Goal: Information Seeking & Learning: Learn about a topic

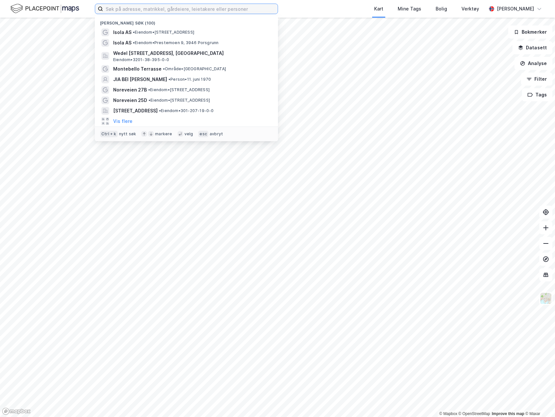
click at [186, 11] on input at bounding box center [190, 9] width 175 height 10
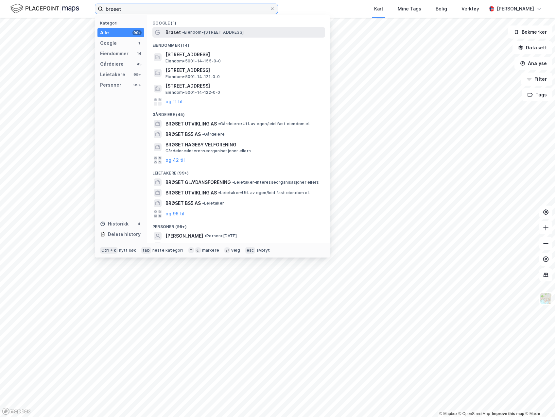
type input "brøset"
click at [198, 33] on span "• Eiendom • [STREET_ADDRESS]" at bounding box center [213, 32] width 62 height 5
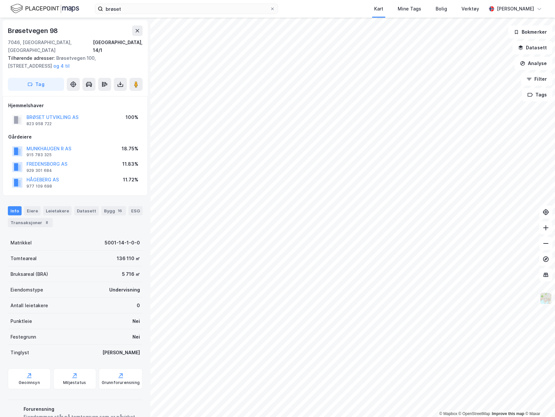
click at [545, 298] on img at bounding box center [546, 299] width 12 height 12
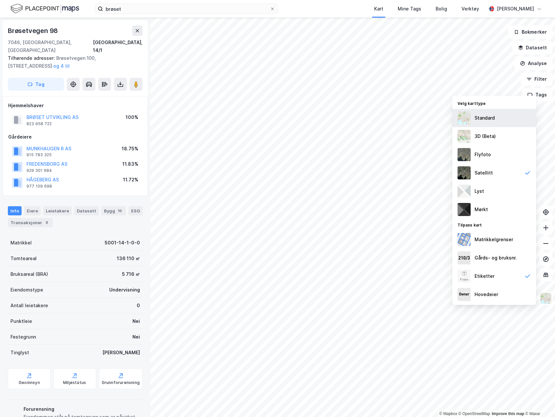
click at [502, 120] on div "Standard" at bounding box center [495, 118] width 84 height 18
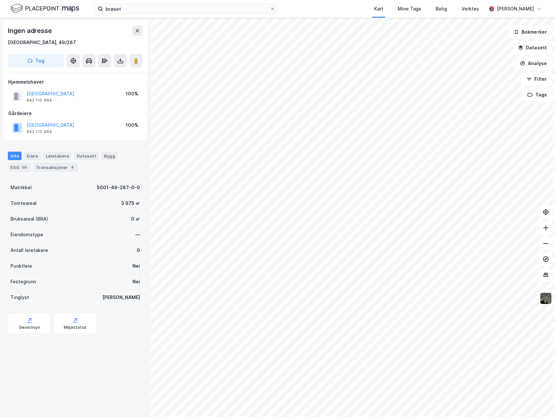
click at [548, 301] on div "© Mapbox © OpenStreetMap Improve this map © Maxar Ingen adresse [GEOGRAPHIC_DAT…" at bounding box center [277, 218] width 555 height 400
drag, startPoint x: 51, startPoint y: 43, endPoint x: 35, endPoint y: 43, distance: 15.4
click at [35, 43] on div "[GEOGRAPHIC_DATA], 49/287" at bounding box center [75, 43] width 135 height 8
copy div "49/287"
click at [555, 398] on html "brøset Kart Mine Tags Bolig Verktøy [PERSON_NAME] © Mapbox © OpenStreetMap Impr…" at bounding box center [277, 208] width 555 height 417
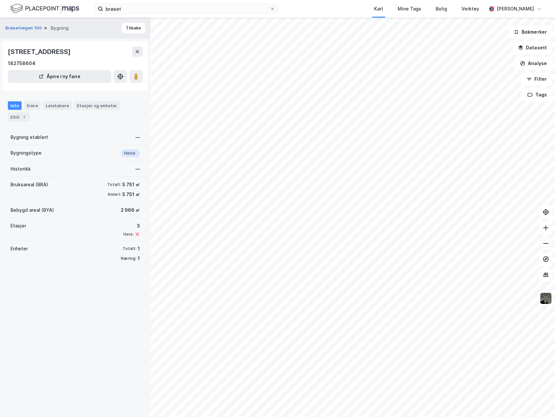
click at [545, 241] on icon at bounding box center [546, 243] width 7 height 7
click at [546, 228] on icon at bounding box center [545, 228] width 5 height 1
click at [543, 245] on icon at bounding box center [546, 243] width 7 height 7
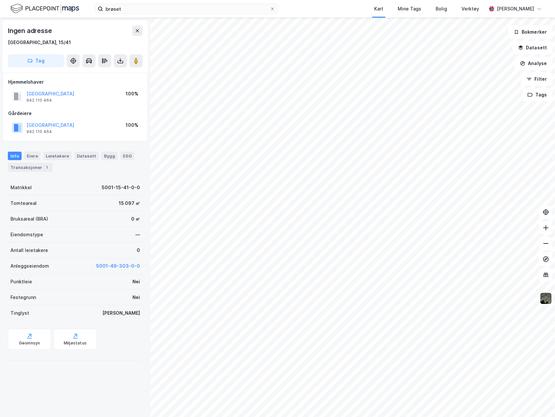
click at [555, 251] on html "brøset Kart Mine Tags Bolig Verktøy [PERSON_NAME] © Mapbox © OpenStreetMap Impr…" at bounding box center [277, 208] width 555 height 417
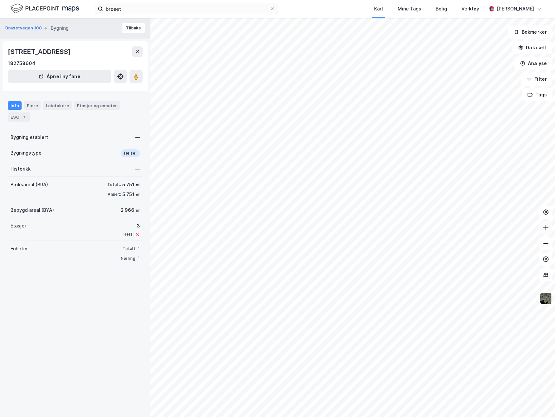
click at [543, 225] on icon at bounding box center [546, 228] width 7 height 7
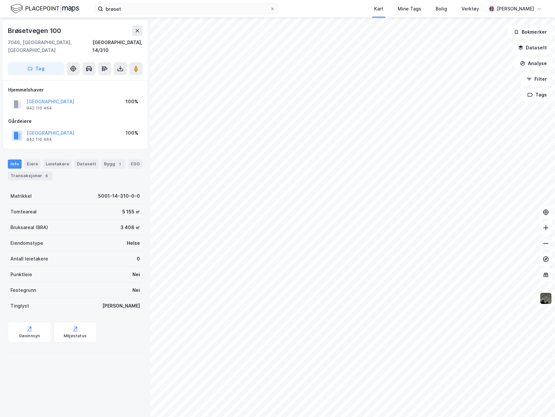
click at [545, 242] on icon at bounding box center [546, 243] width 7 height 7
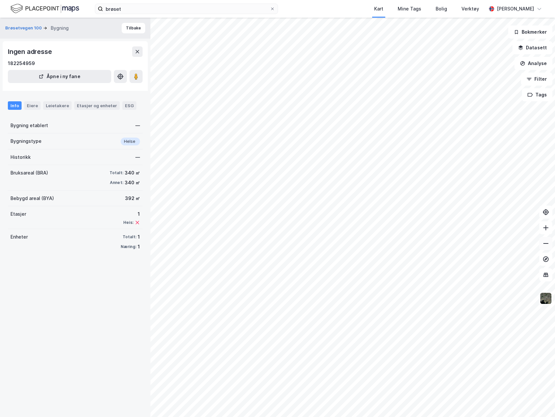
click at [549, 242] on button at bounding box center [546, 243] width 13 height 13
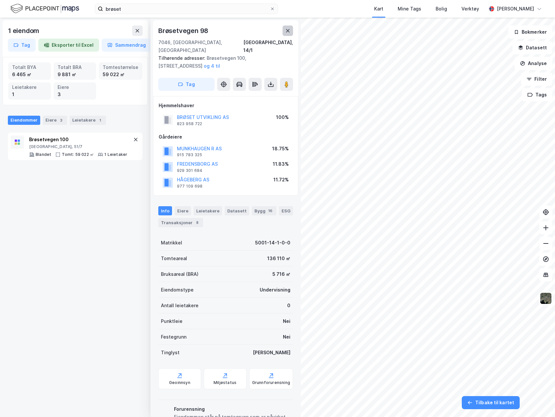
click at [284, 30] on button at bounding box center [288, 31] width 10 height 10
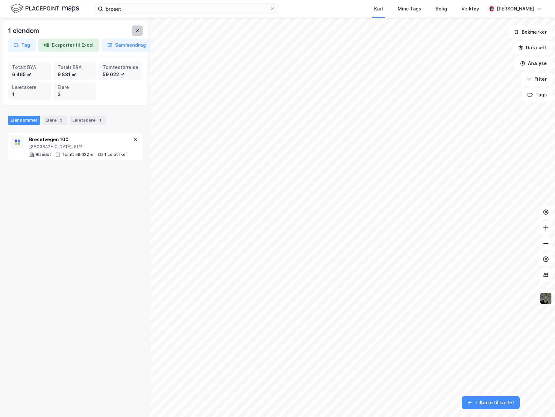
click at [136, 32] on icon at bounding box center [138, 30] width 4 height 3
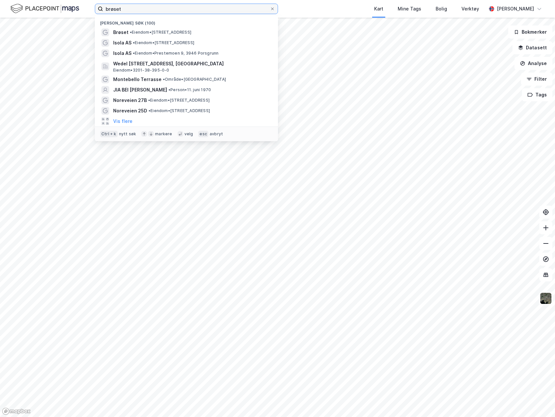
click at [110, 4] on input "brøset" at bounding box center [186, 9] width 167 height 10
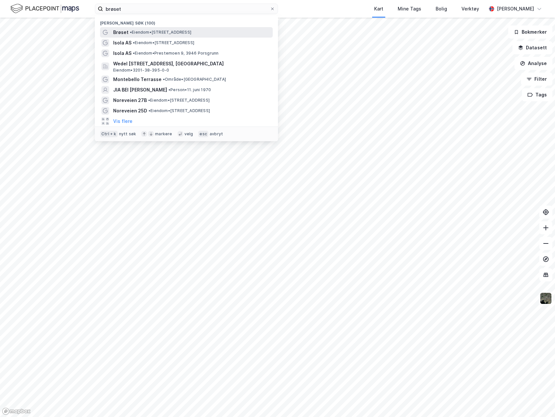
click at [130, 33] on span "•" at bounding box center [131, 32] width 2 height 5
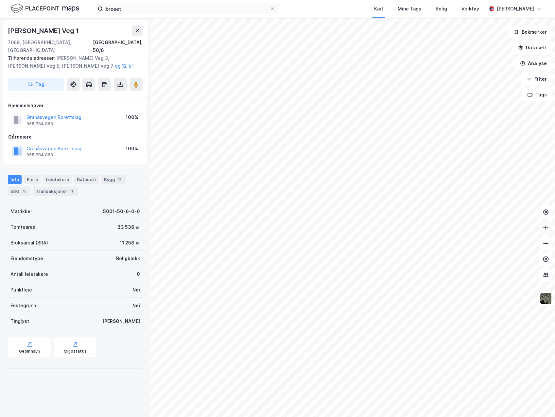
click at [547, 232] on button at bounding box center [546, 228] width 13 height 13
click at [547, 225] on icon at bounding box center [546, 228] width 7 height 7
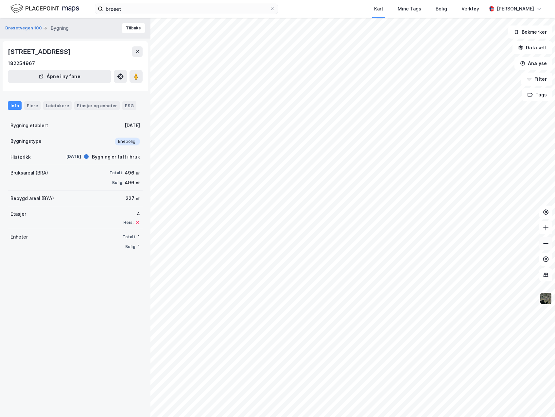
click at [548, 243] on icon at bounding box center [546, 243] width 7 height 7
click at [551, 247] on button at bounding box center [546, 243] width 13 height 13
click at [551, 246] on button at bounding box center [546, 243] width 13 height 13
click at [546, 231] on icon at bounding box center [546, 228] width 7 height 7
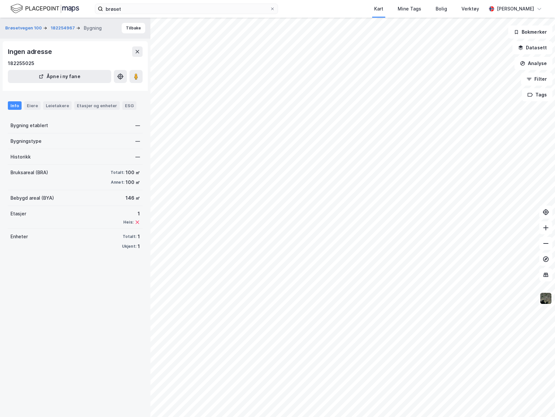
click at [555, 260] on html "brøset Kart Mine Tags Bolig Verktøy [PERSON_NAME] © Mapbox © OpenStreetMap Impr…" at bounding box center [277, 208] width 555 height 417
click at [543, 242] on icon at bounding box center [546, 243] width 7 height 7
click at [548, 246] on icon at bounding box center [546, 243] width 7 height 7
click at [547, 228] on icon at bounding box center [545, 228] width 5 height 1
click at [331, 223] on div "© Mapbox © OpenStreetMap Improve this map © [PERSON_NAME] 100 ... 182255025 Byg…" at bounding box center [277, 218] width 555 height 400
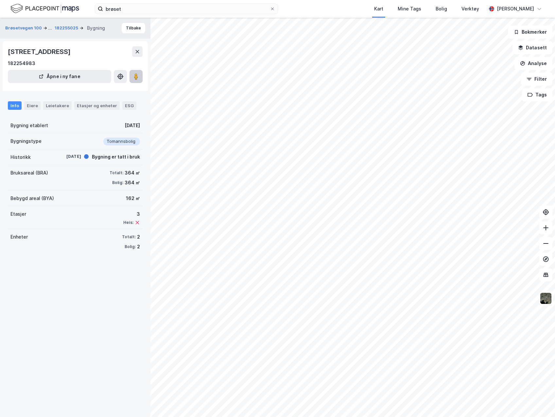
click at [135, 79] on image at bounding box center [136, 76] width 4 height 7
click at [341, 224] on div "© Mapbox © OpenStreetMap Improve this map © [PERSON_NAME] 100 ... 182255025 Byg…" at bounding box center [277, 218] width 555 height 400
click at [135, 76] on image at bounding box center [136, 76] width 4 height 7
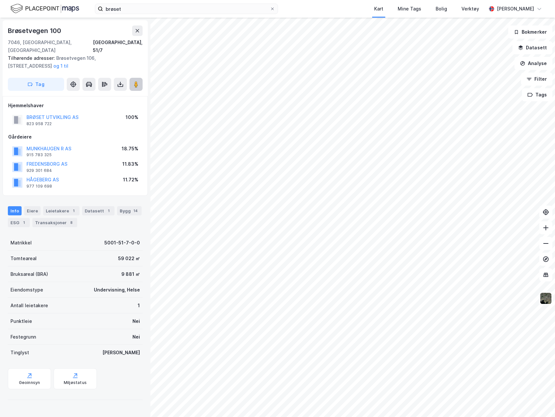
click at [432, 101] on div "© Mapbox © OpenStreetMap Improve this map © Maxar [STREET_ADDRESS], 51/7 Tilhør…" at bounding box center [277, 218] width 555 height 400
click at [543, 229] on icon at bounding box center [546, 228] width 7 height 7
click at [302, 260] on div "© Mapbox © OpenStreetMap Improve this map © Maxar [STREET_ADDRESS], 51/7 Tilhør…" at bounding box center [277, 218] width 555 height 400
click at [136, 81] on image at bounding box center [136, 84] width 4 height 7
click at [549, 244] on icon at bounding box center [546, 243] width 7 height 7
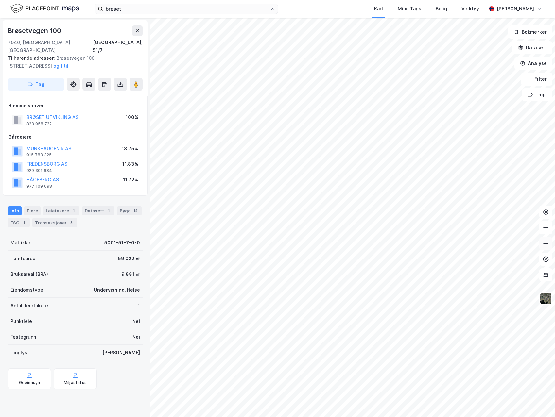
click at [549, 244] on icon at bounding box center [546, 243] width 7 height 7
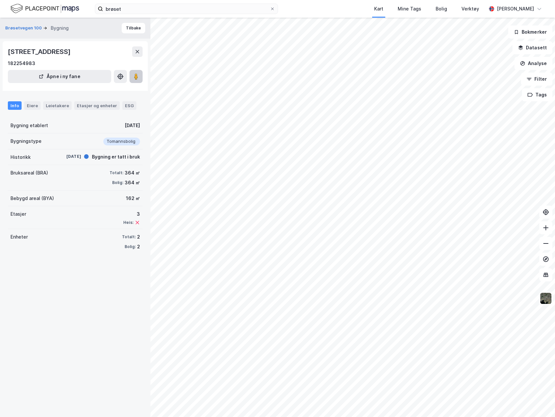
click at [139, 79] on icon at bounding box center [136, 76] width 7 height 7
click at [547, 243] on icon at bounding box center [546, 243] width 7 height 7
drag, startPoint x: 136, startPoint y: 77, endPoint x: 138, endPoint y: 80, distance: 3.5
click at [136, 77] on image at bounding box center [136, 76] width 4 height 7
click at [546, 243] on icon at bounding box center [546, 243] width 7 height 7
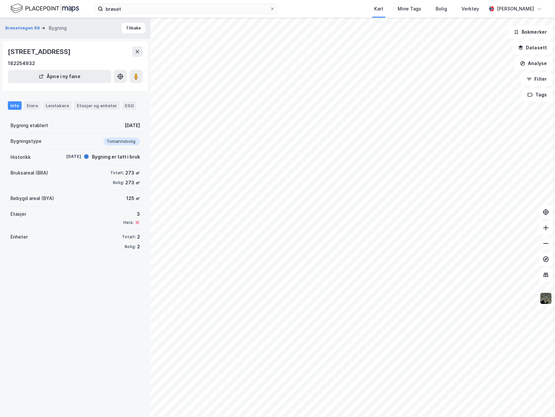
click at [546, 246] on icon at bounding box center [546, 243] width 7 height 7
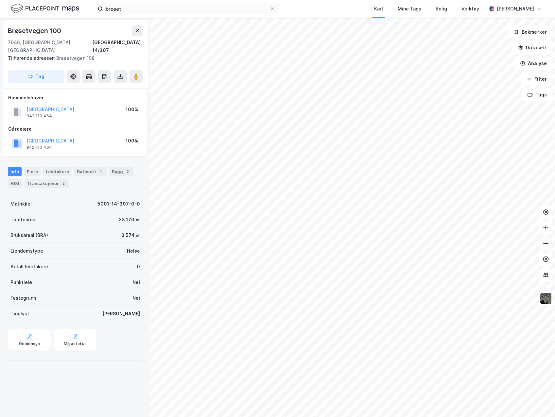
click at [548, 244] on icon at bounding box center [546, 243] width 7 height 7
click at [548, 230] on icon at bounding box center [546, 228] width 7 height 7
click at [547, 245] on icon at bounding box center [546, 243] width 7 height 7
click at [1, 334] on div "Brøsetvegen 100 7046, [GEOGRAPHIC_DATA], [GEOGRAPHIC_DATA] [GEOGRAPHIC_DATA], 1…" at bounding box center [75, 218] width 151 height 400
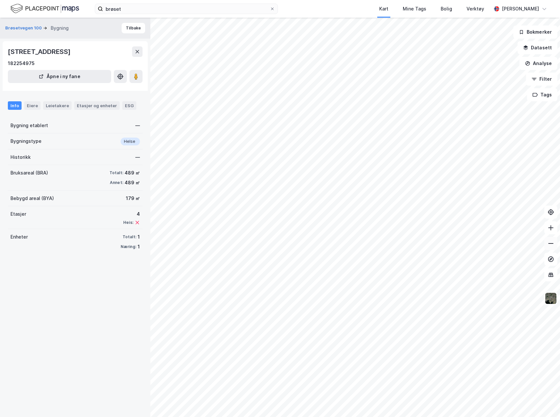
click at [553, 245] on icon at bounding box center [551, 243] width 7 height 7
